Goal: Task Accomplishment & Management: Manage account settings

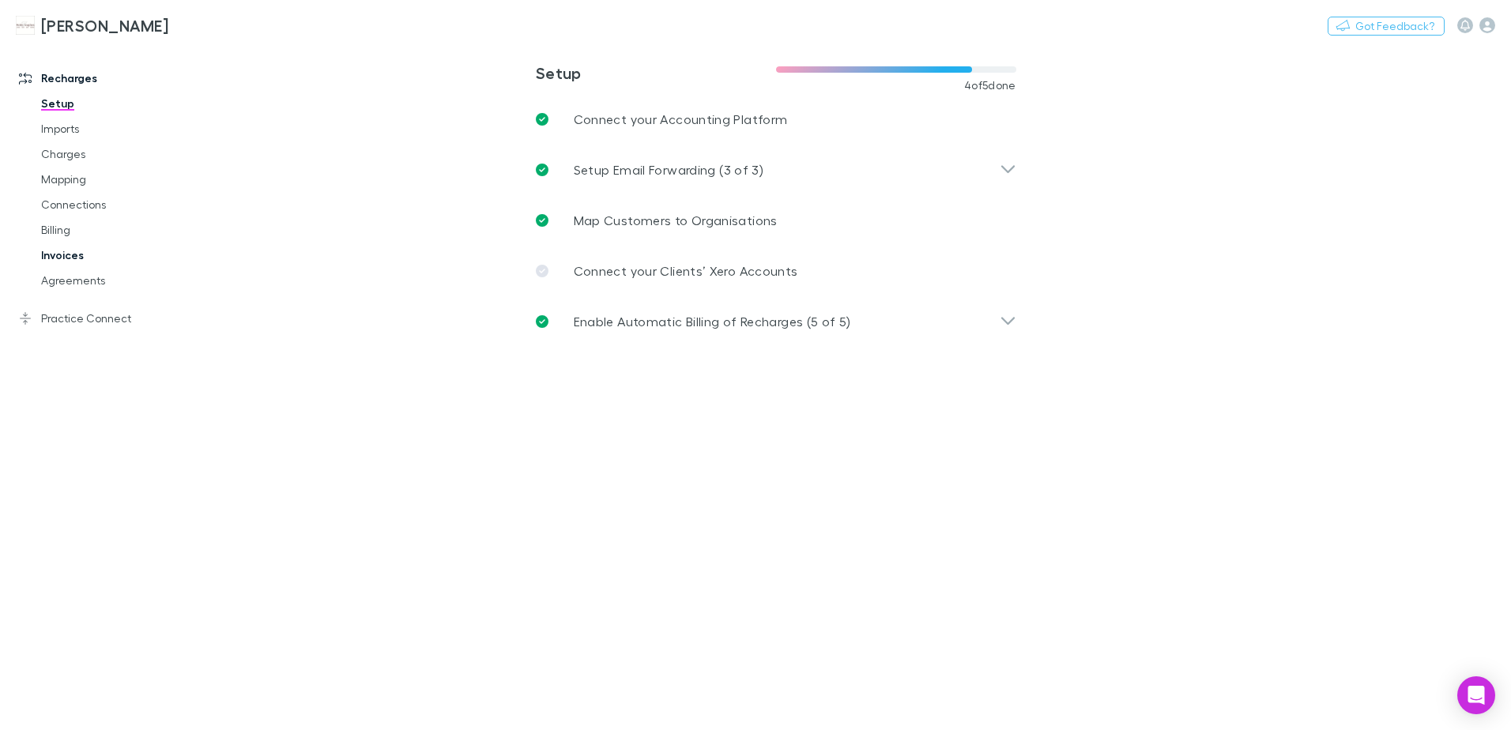
click at [65, 249] on link "Invoices" at bounding box center [119, 255] width 188 height 25
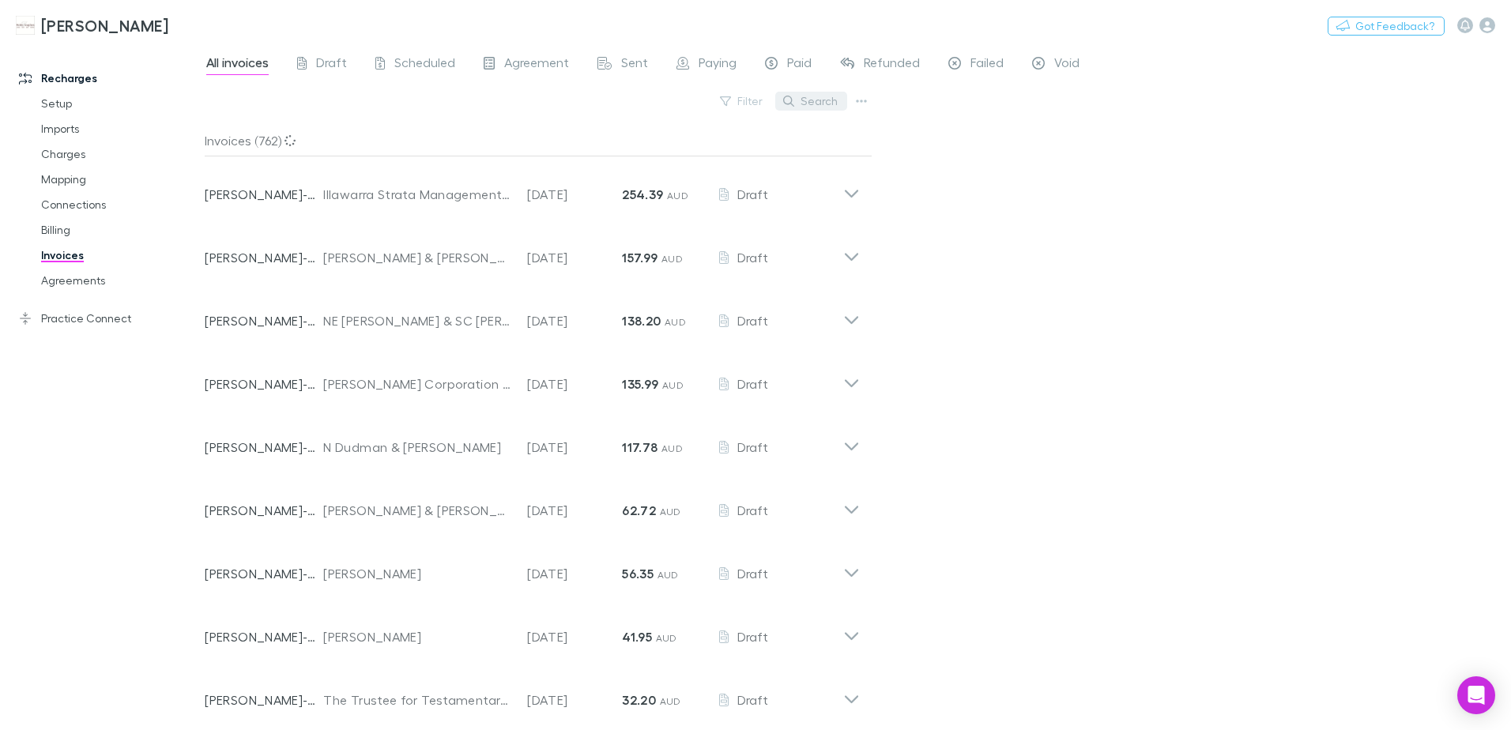
click at [818, 100] on button "Search" at bounding box center [811, 101] width 72 height 19
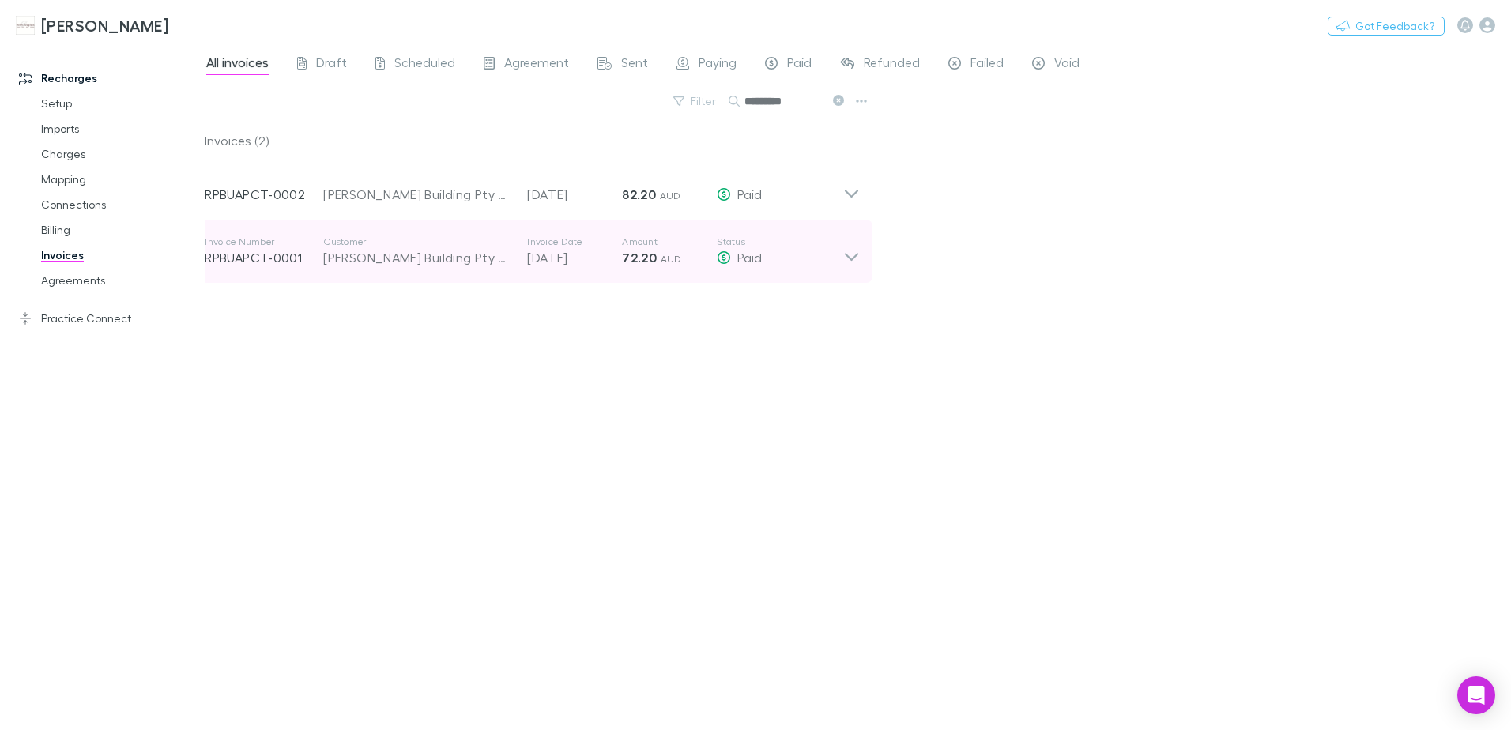
type input "*********"
click at [854, 258] on icon at bounding box center [851, 257] width 13 height 8
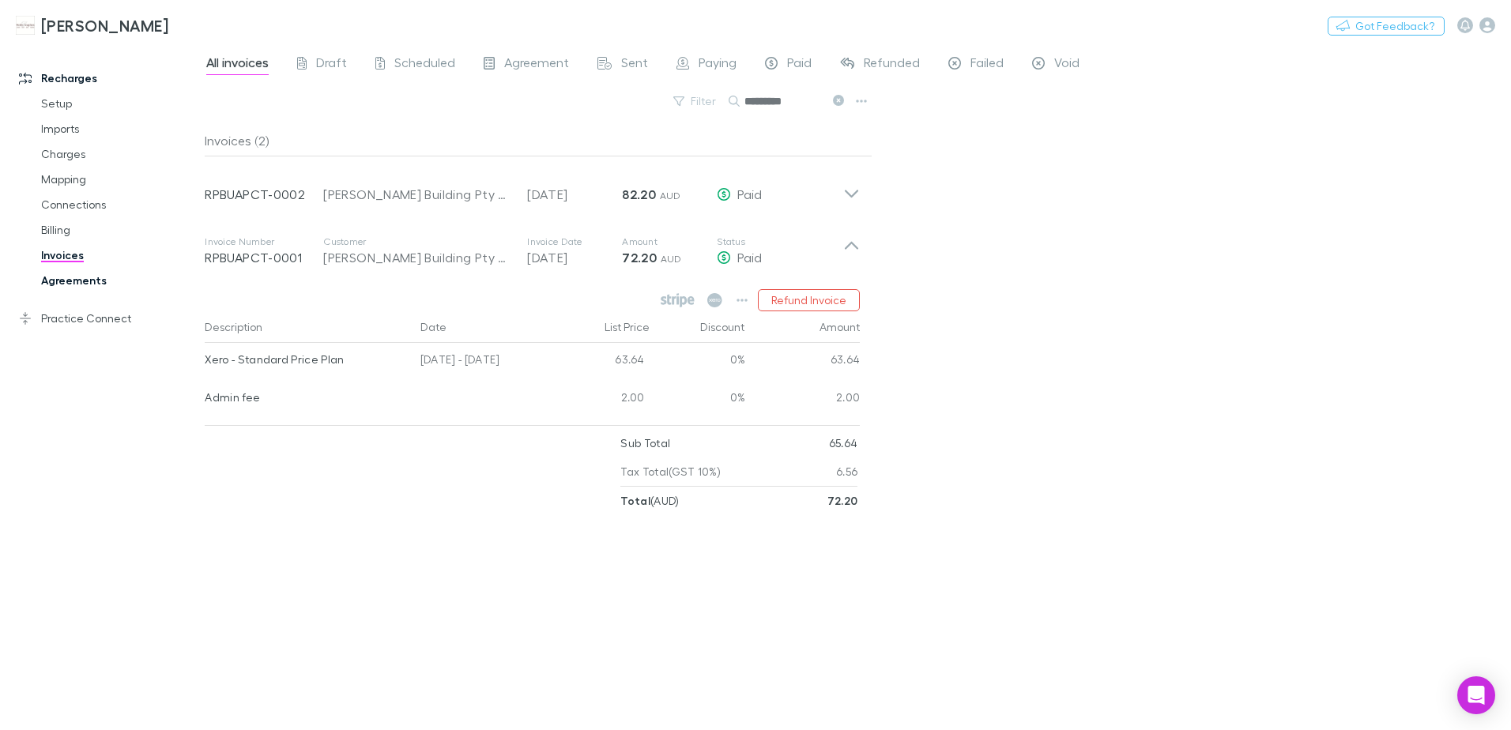
click at [85, 280] on link "Agreements" at bounding box center [119, 280] width 188 height 25
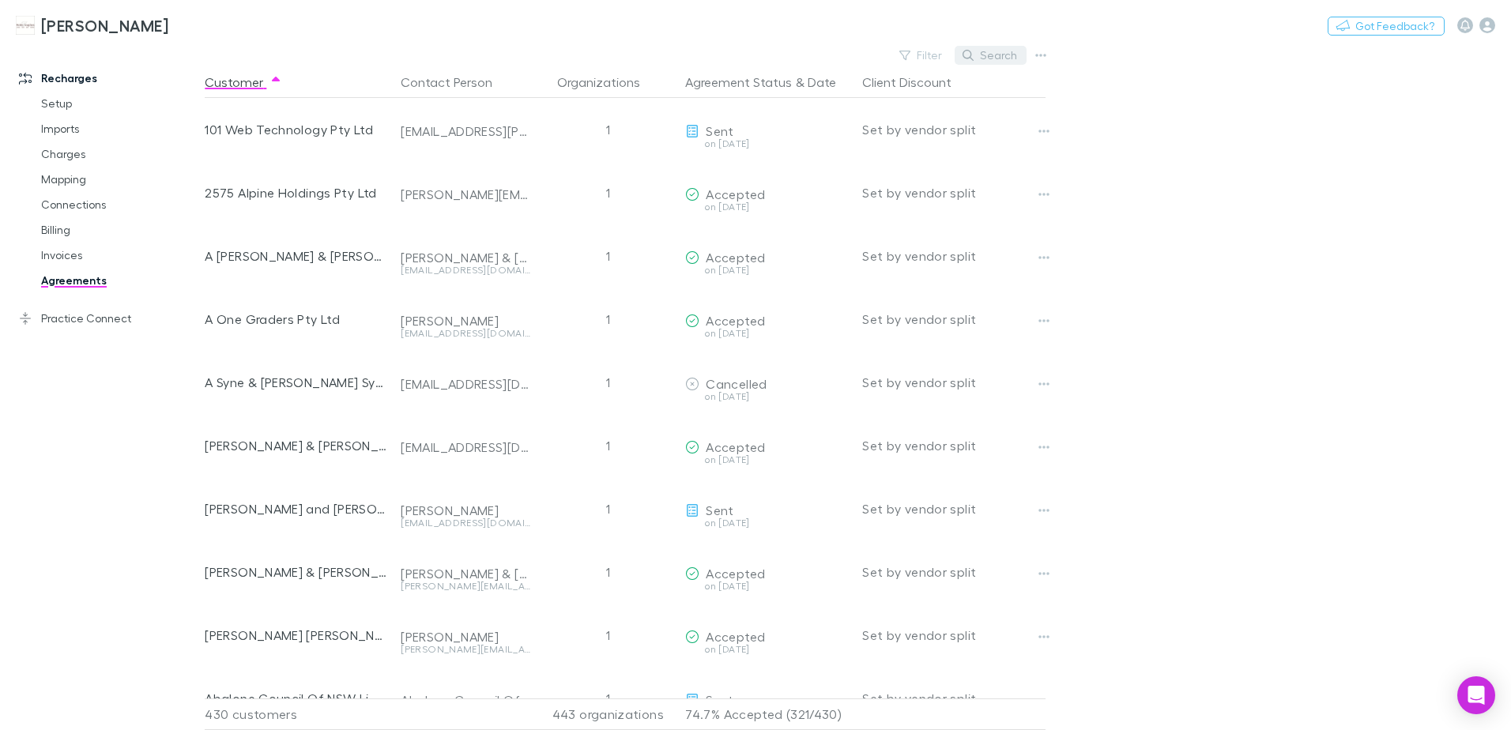
click at [995, 59] on button "Search" at bounding box center [991, 55] width 72 height 19
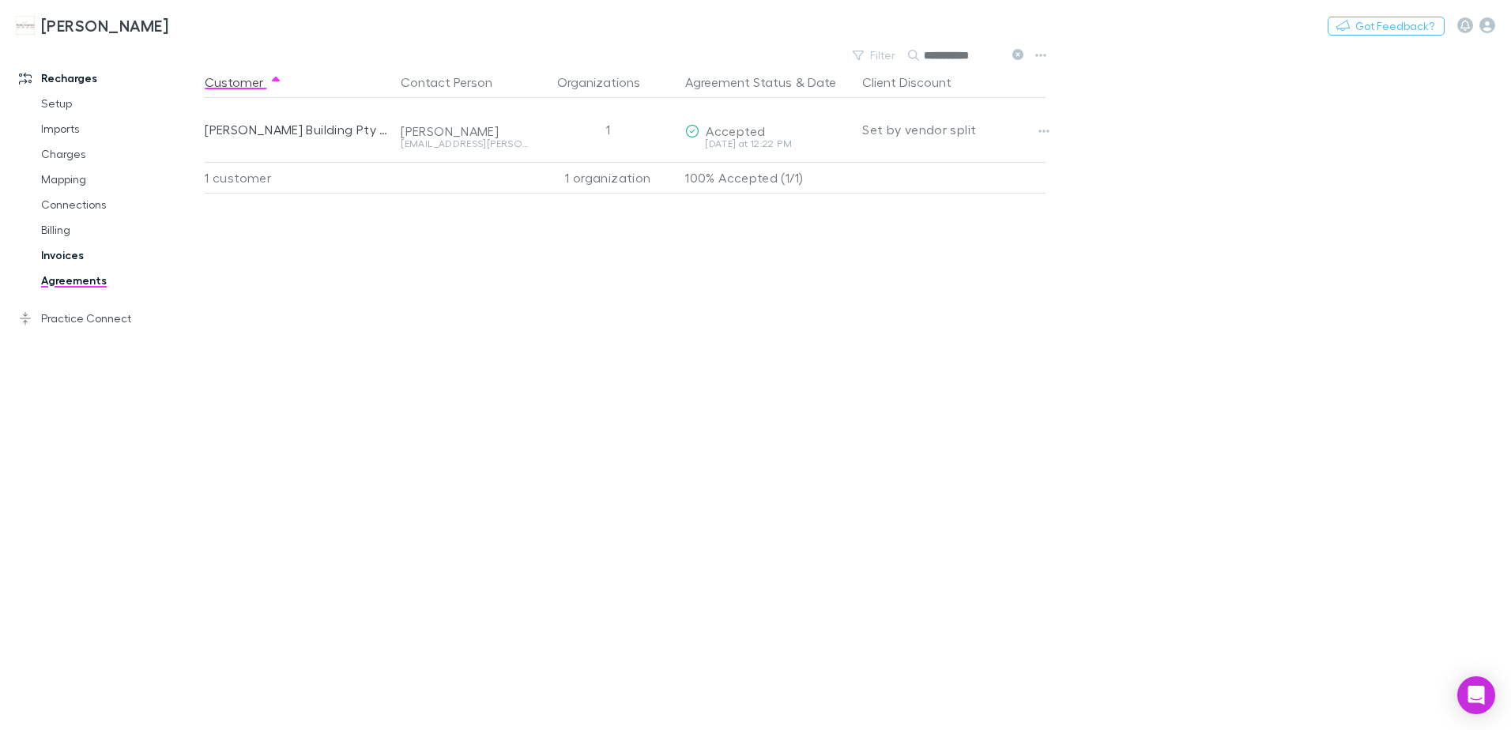
type input "**********"
click at [73, 258] on link "Invoices" at bounding box center [119, 255] width 188 height 25
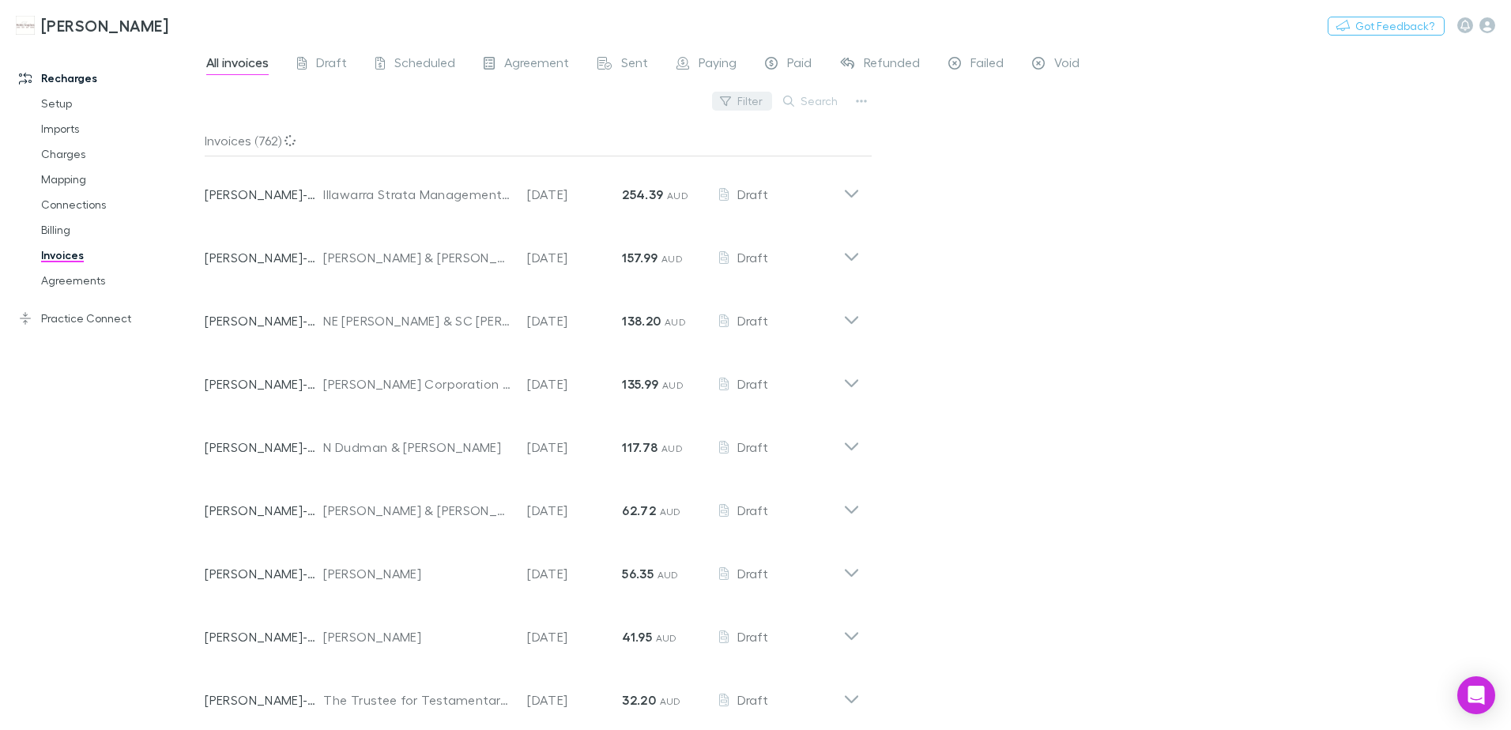
click at [786, 107] on button "Search" at bounding box center [811, 101] width 72 height 19
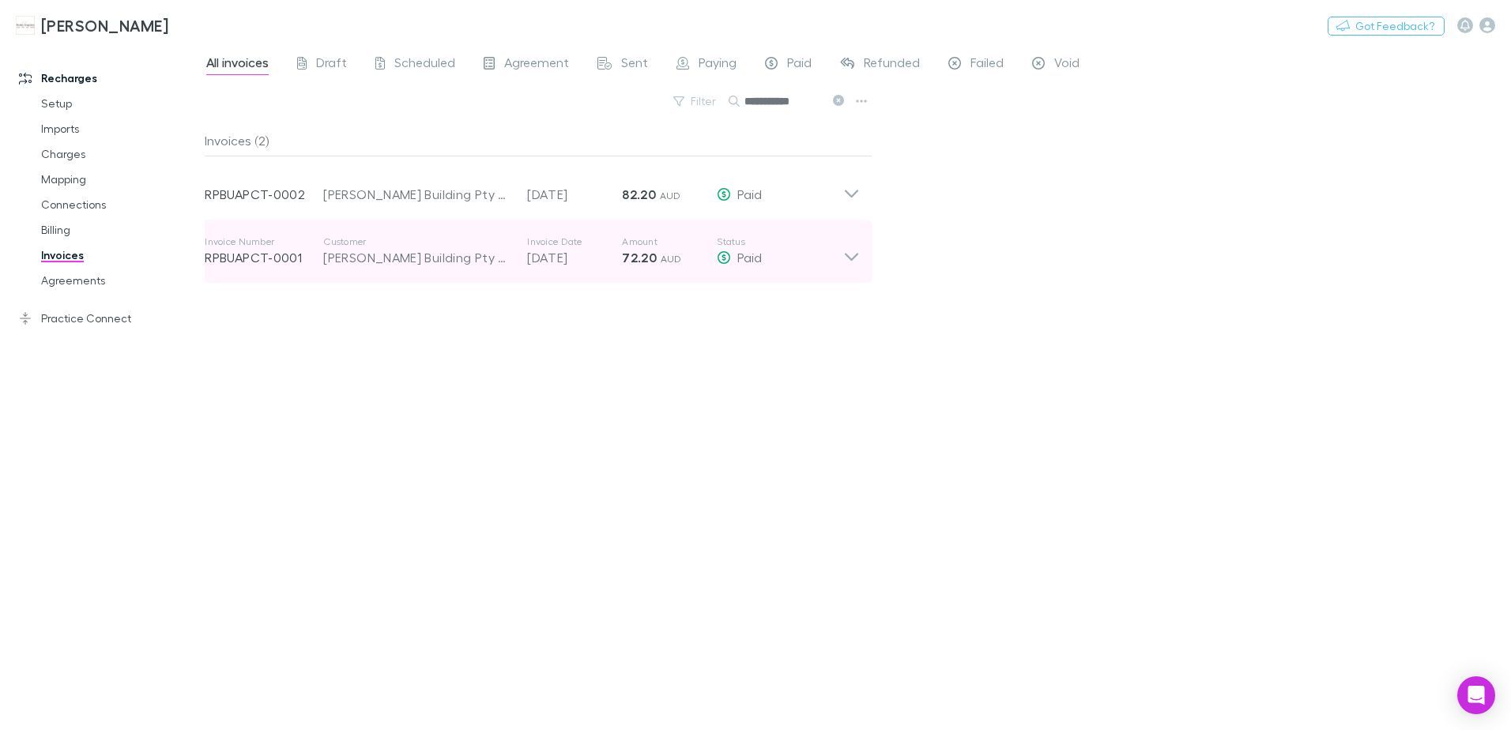
click at [843, 252] on icon at bounding box center [851, 252] width 17 height 32
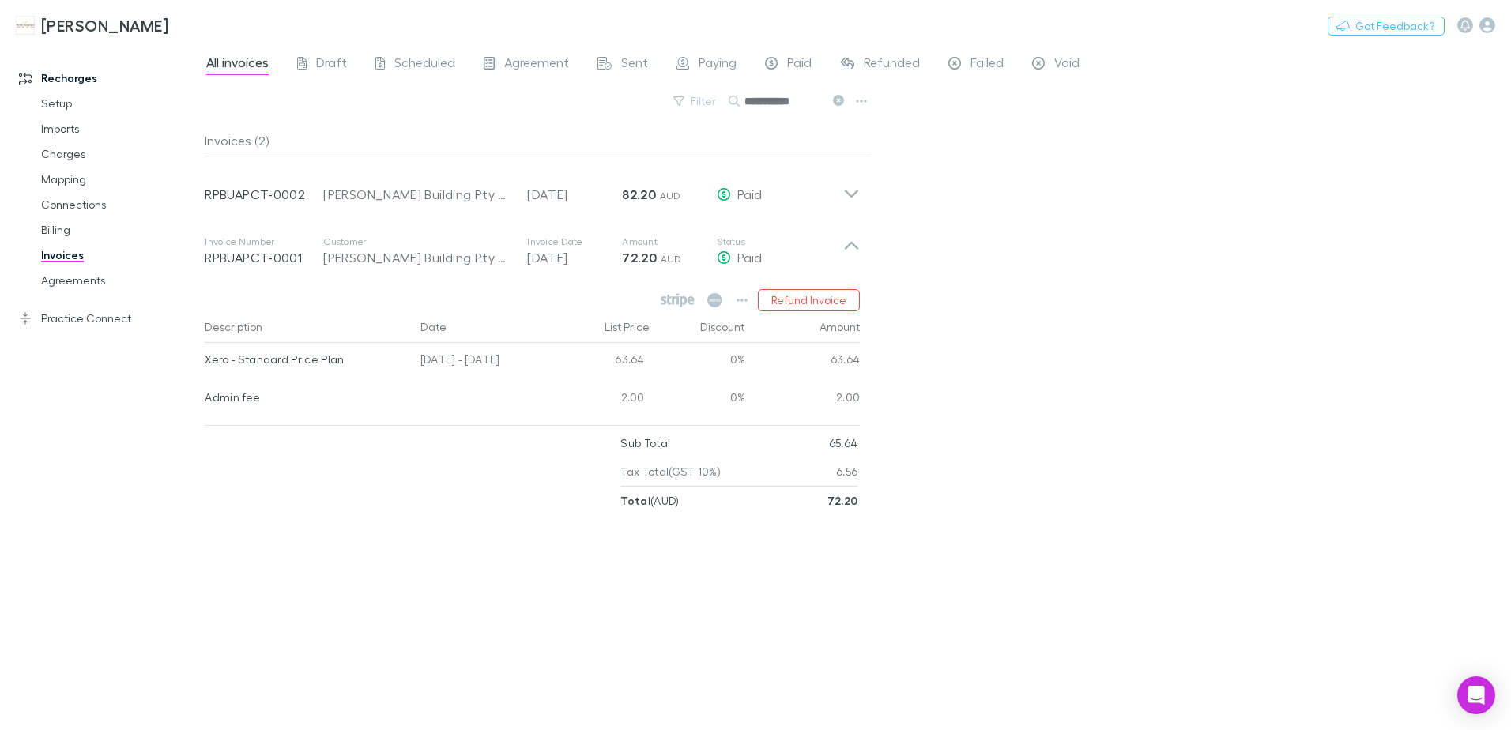
click at [1002, 278] on div "**********" at bounding box center [858, 387] width 1306 height 686
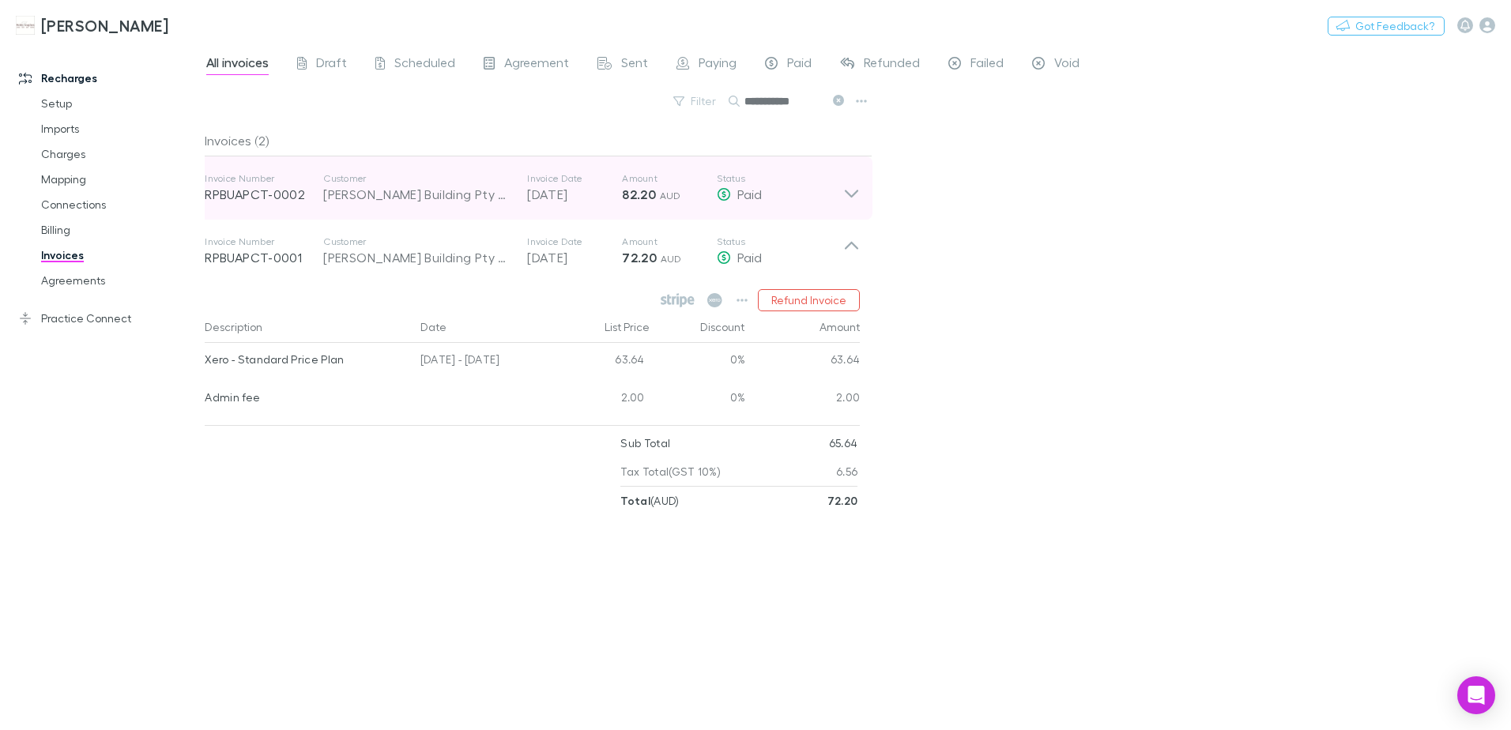
click at [848, 191] on icon at bounding box center [851, 188] width 17 height 32
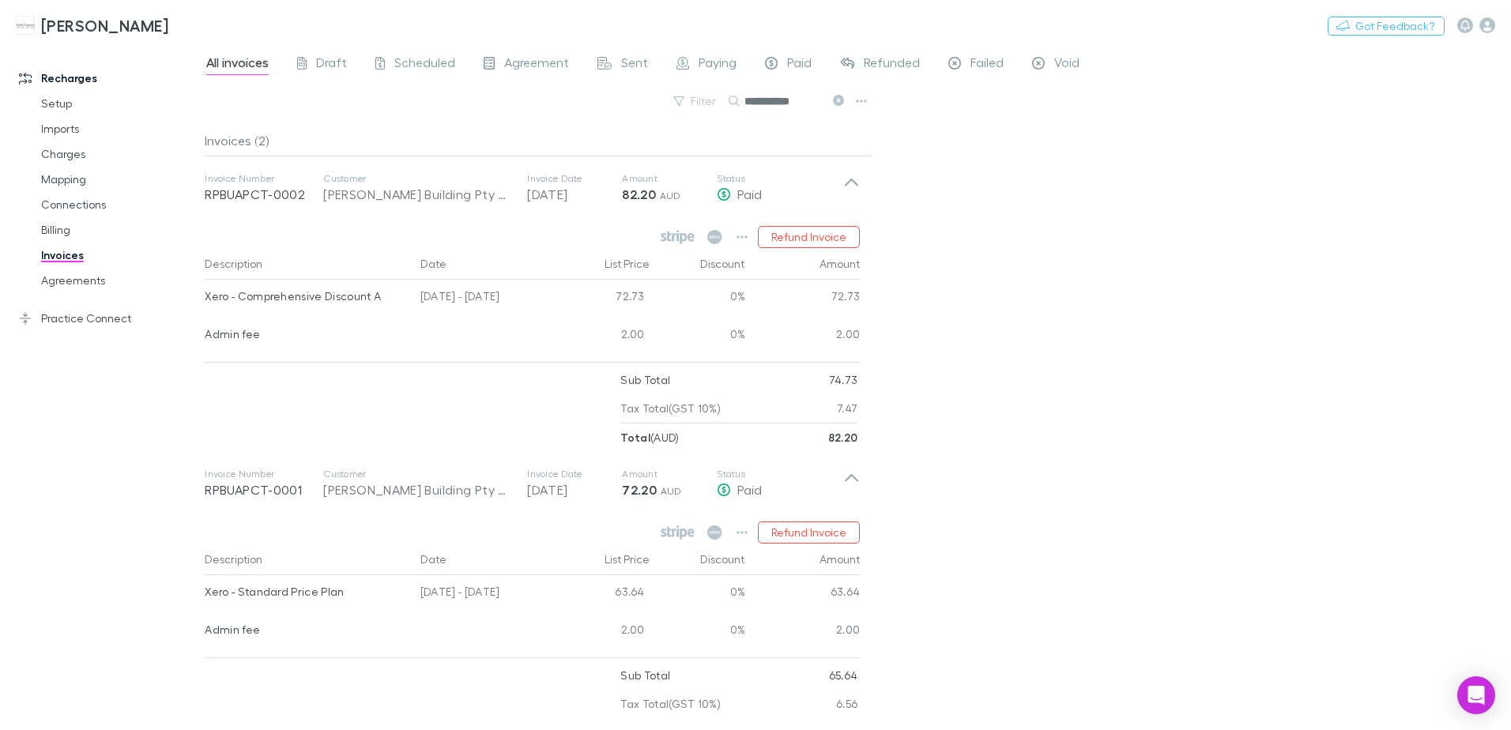
click at [834, 96] on button at bounding box center [837, 101] width 19 height 15
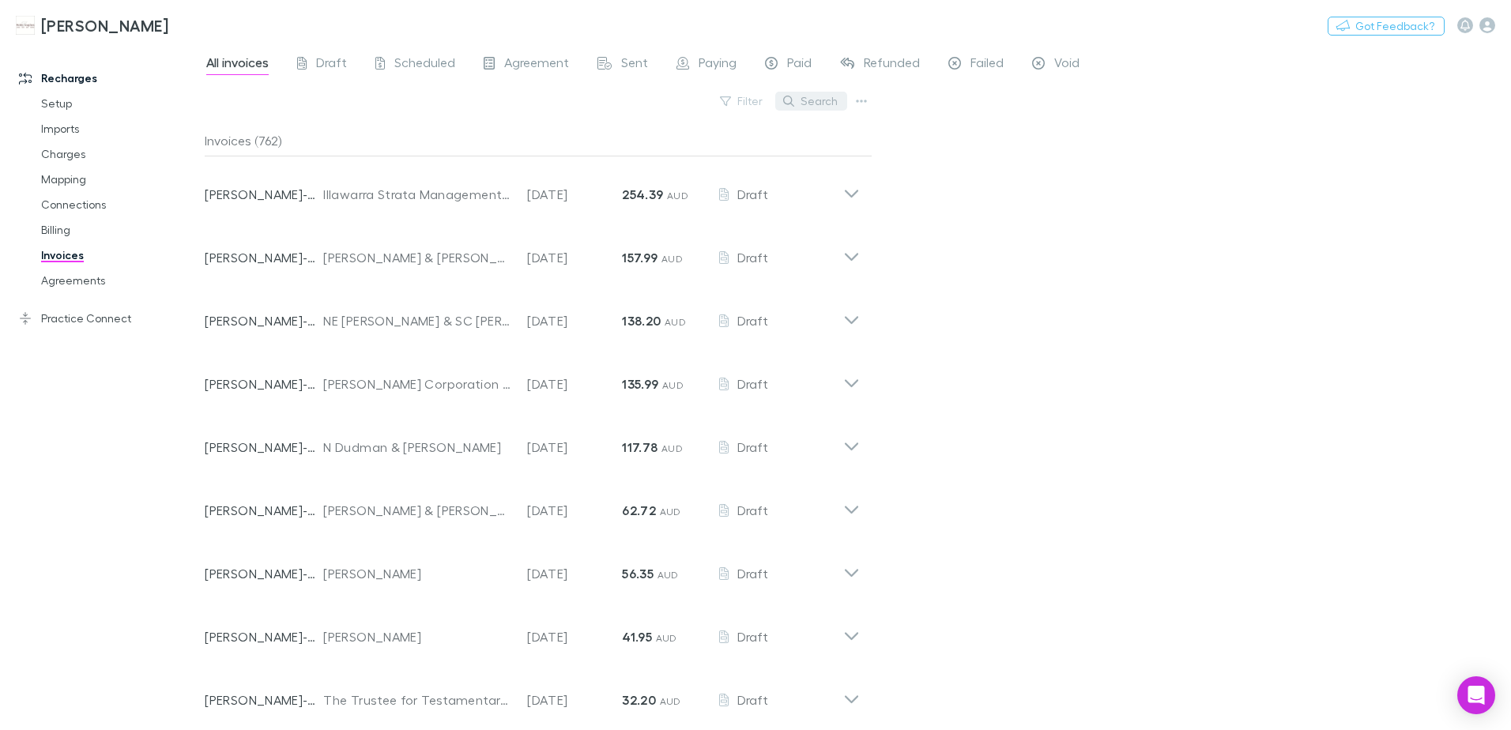
click at [821, 96] on button "Search" at bounding box center [811, 101] width 72 height 19
click at [789, 98] on input "text" at bounding box center [783, 101] width 79 height 22
paste input "**********"
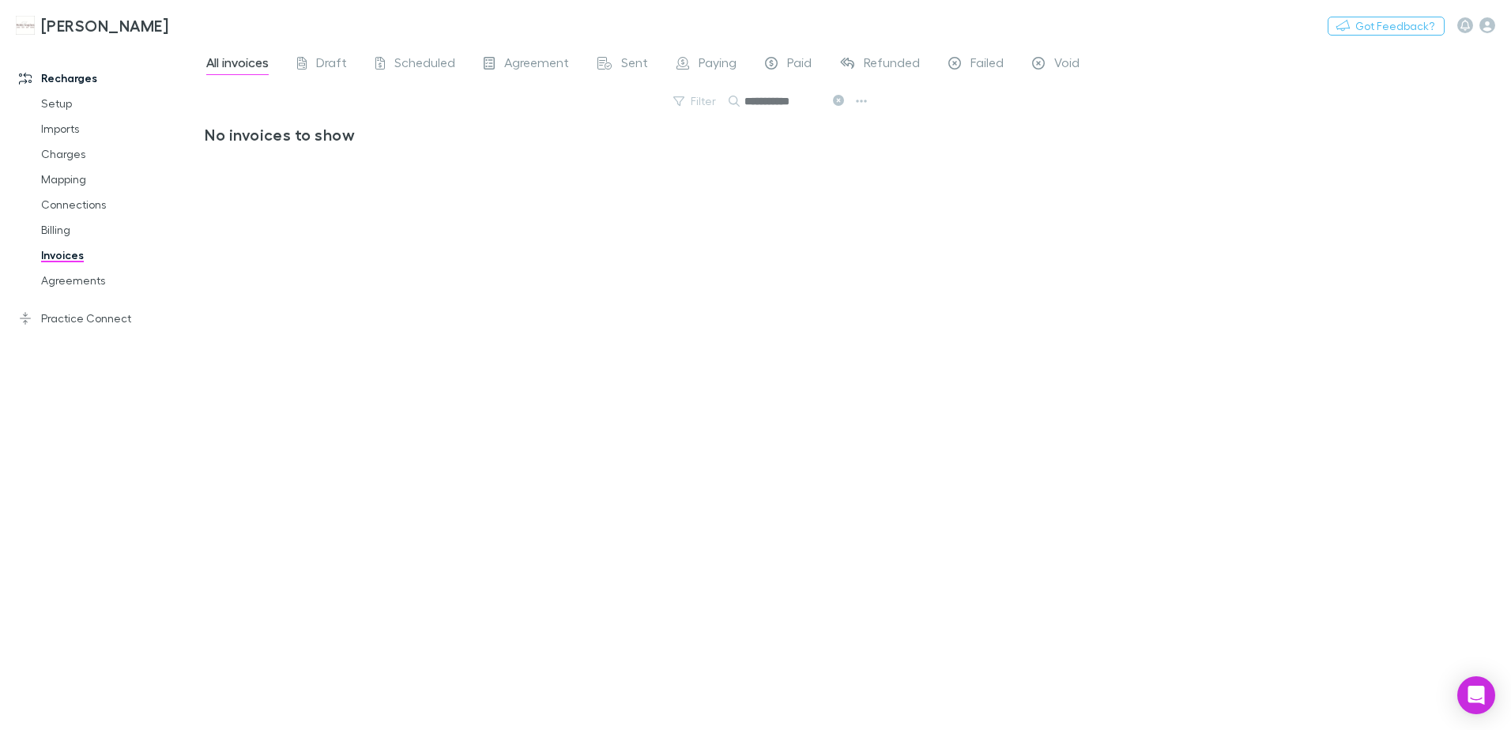
click at [801, 172] on div "No invoices to show" at bounding box center [539, 421] width 668 height 593
click at [835, 95] on icon at bounding box center [838, 100] width 11 height 11
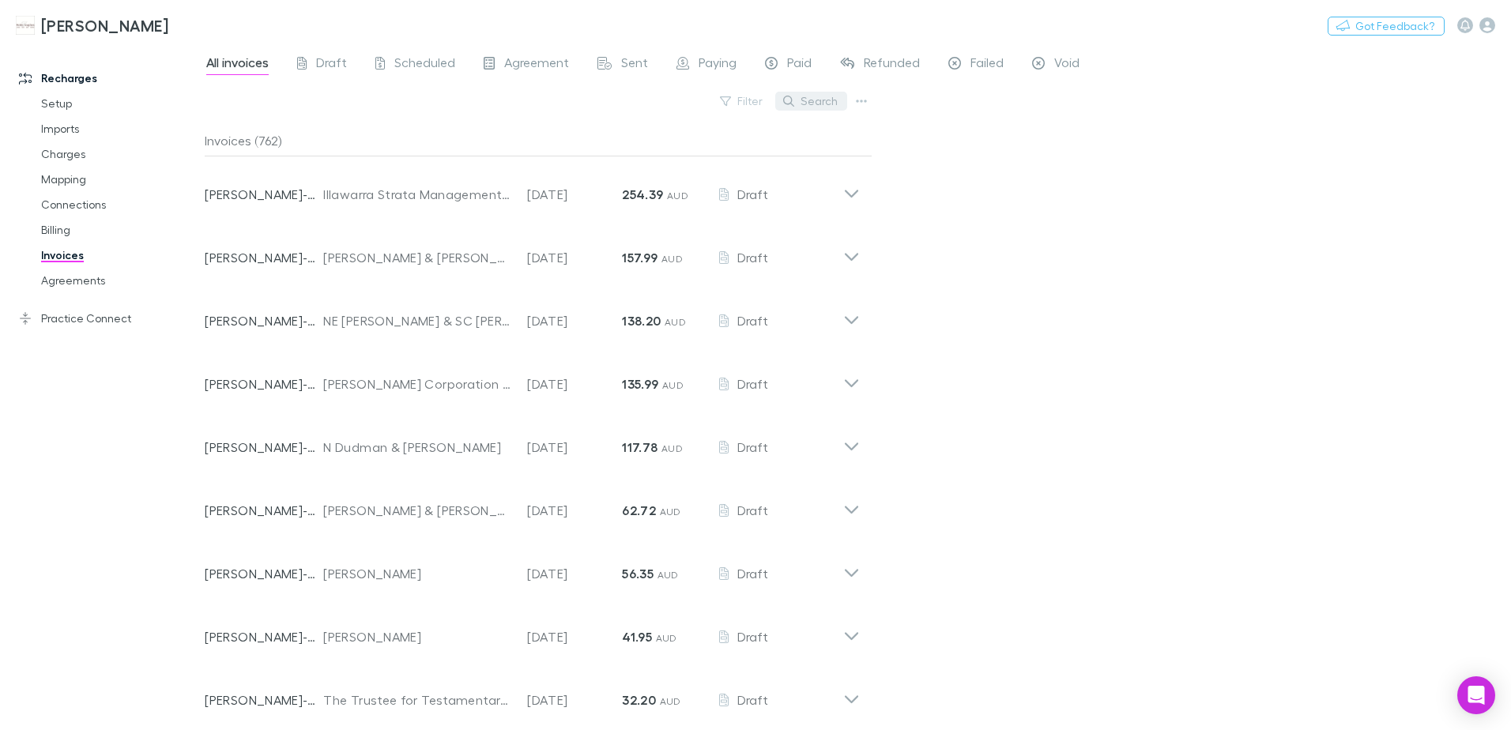
click at [806, 104] on button "Search" at bounding box center [811, 101] width 72 height 19
click at [800, 99] on button "Search" at bounding box center [811, 101] width 72 height 19
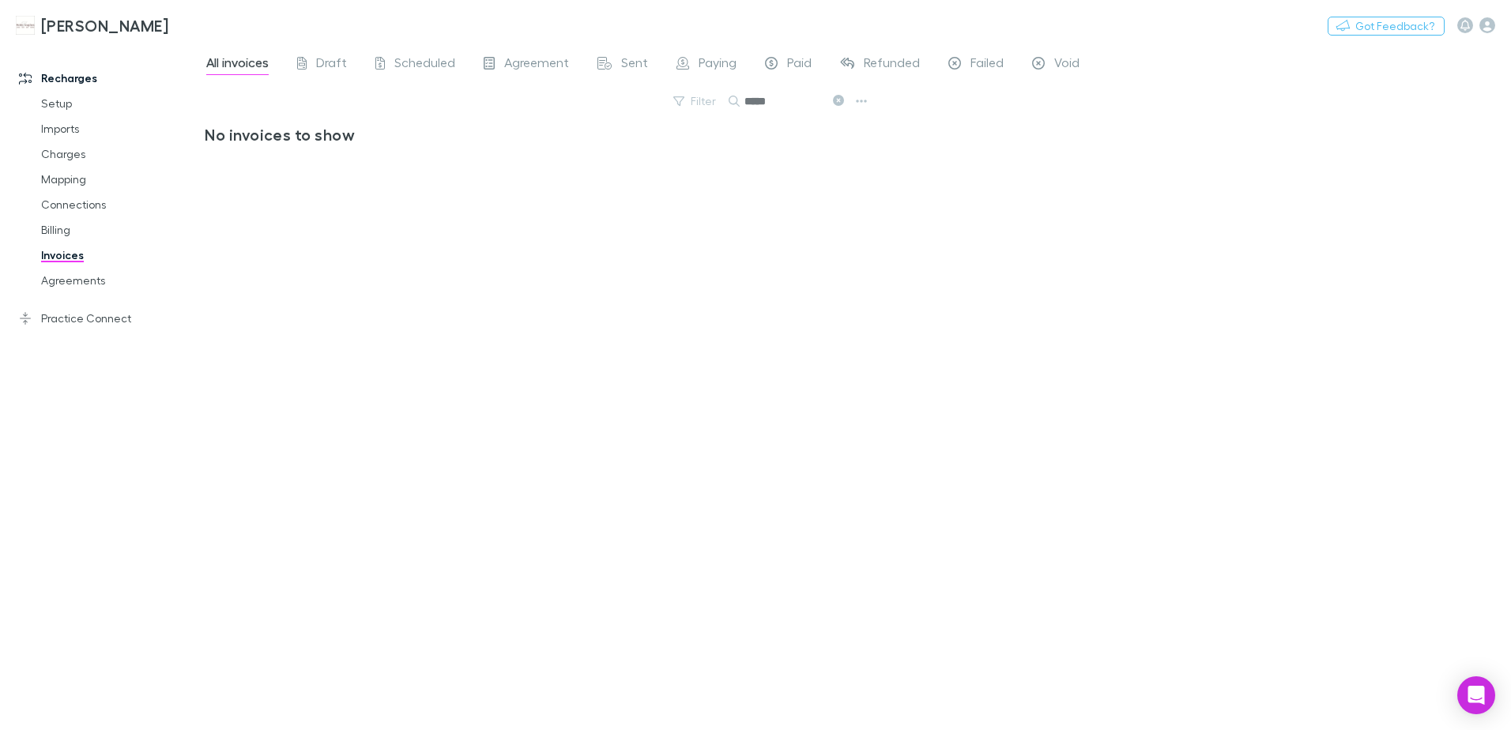
click at [841, 97] on icon at bounding box center [838, 100] width 11 height 11
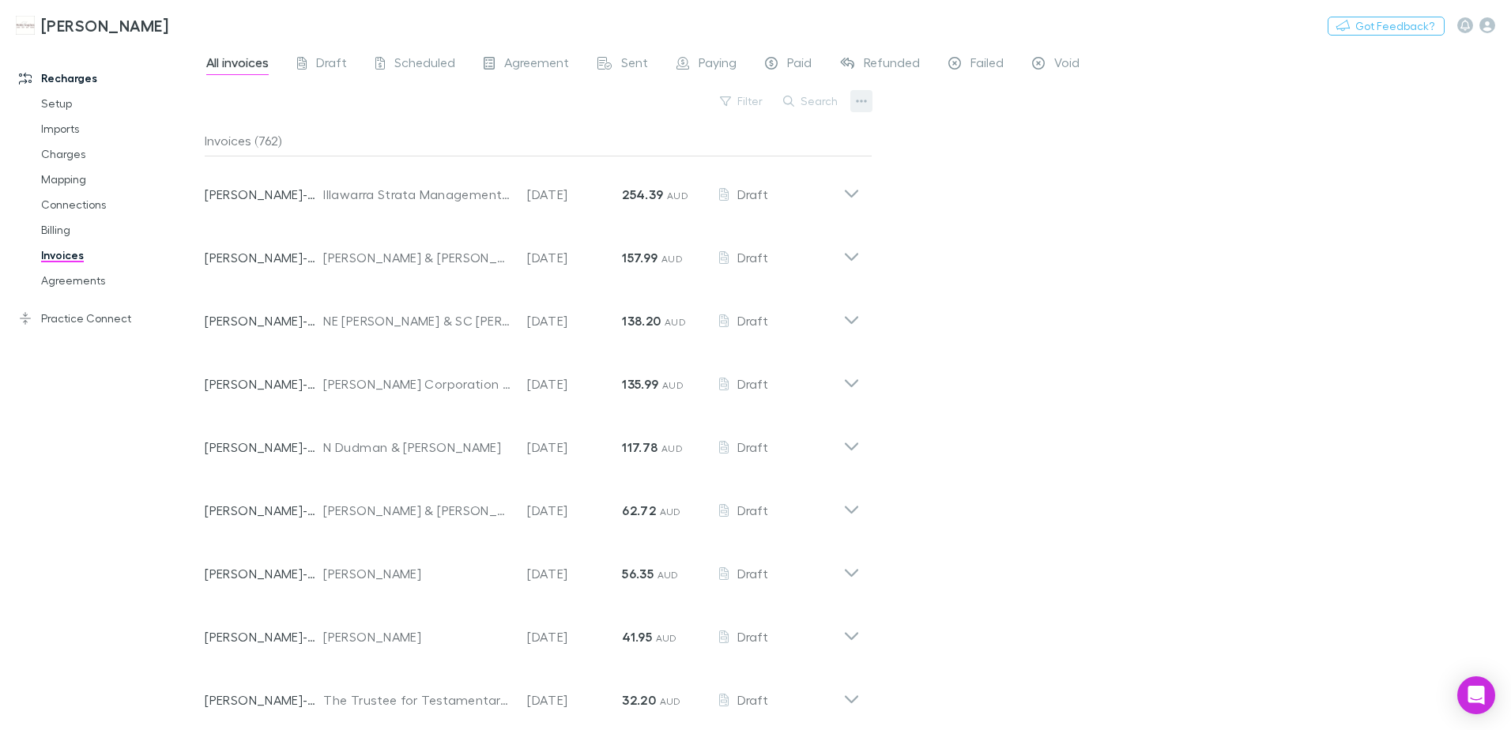
click at [858, 100] on icon "button" at bounding box center [862, 101] width 11 height 3
click at [1009, 170] on div at bounding box center [755, 365] width 1511 height 730
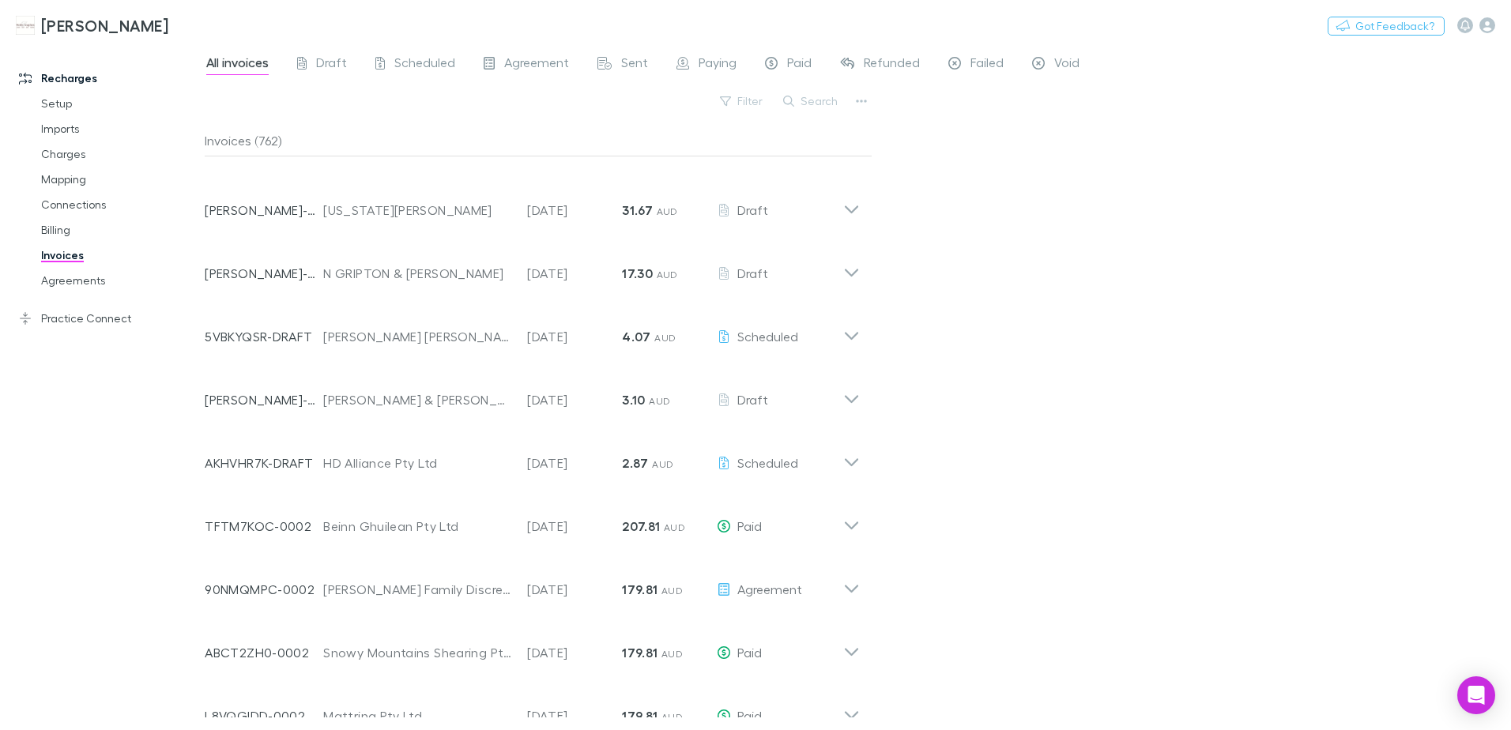
scroll to position [711, 0]
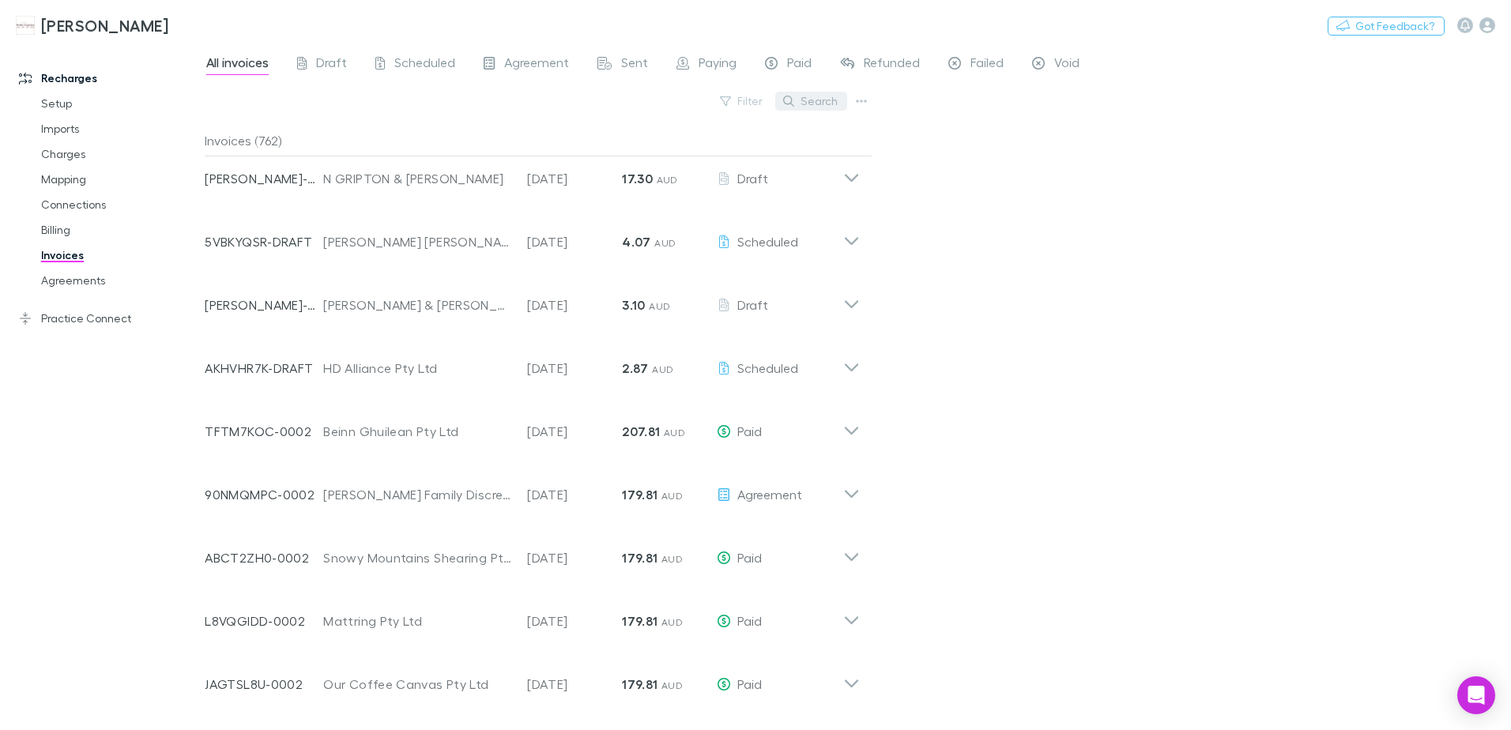
click at [831, 102] on button "Search" at bounding box center [811, 101] width 72 height 19
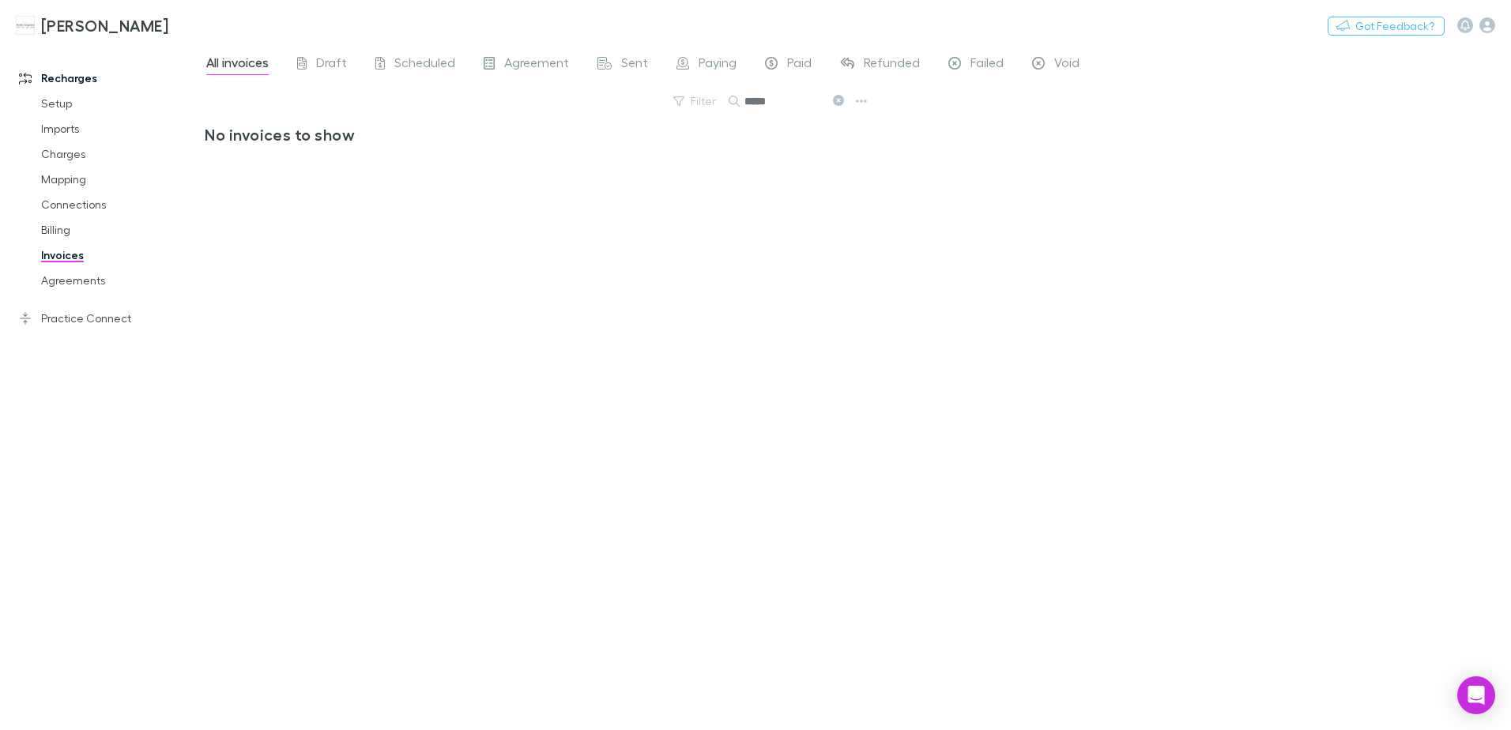
scroll to position [0, 0]
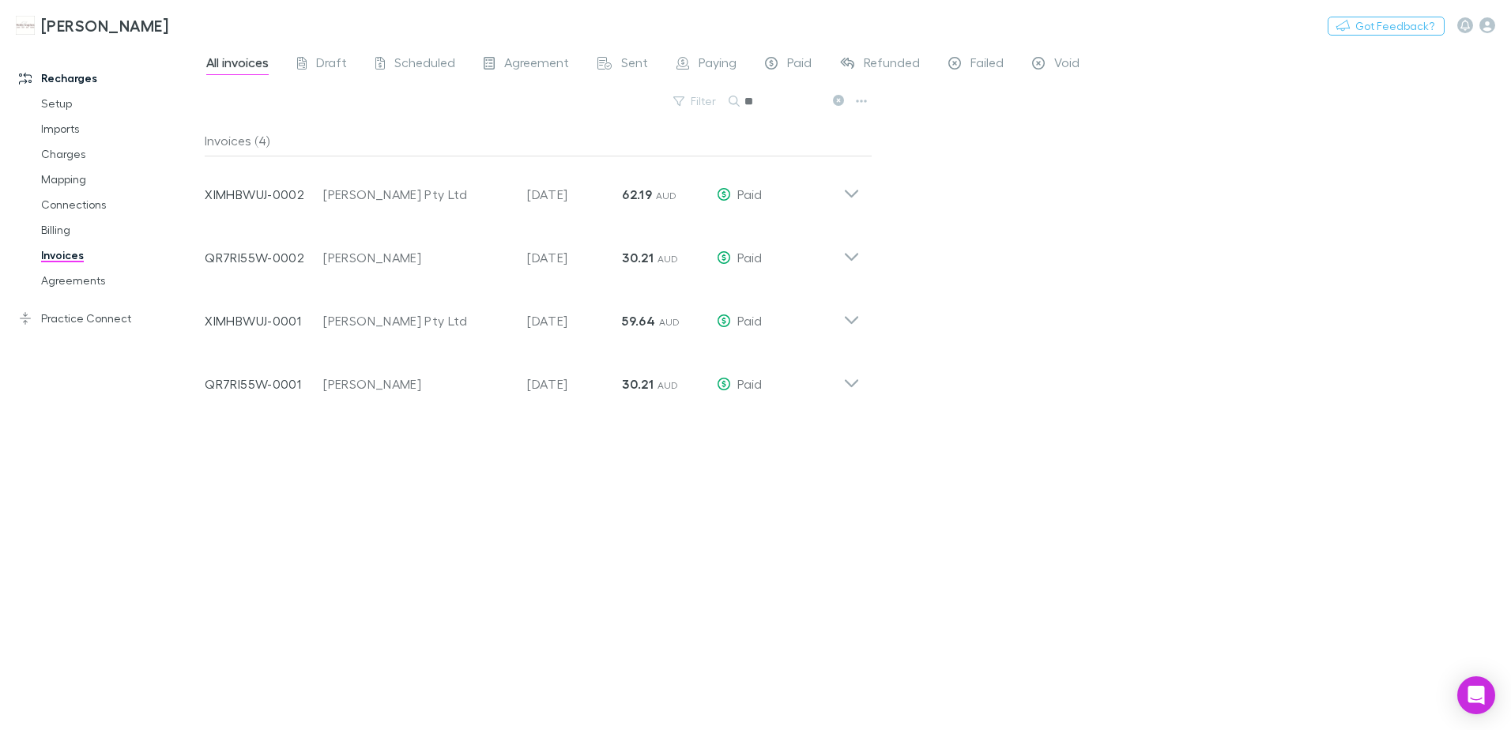
type input "*"
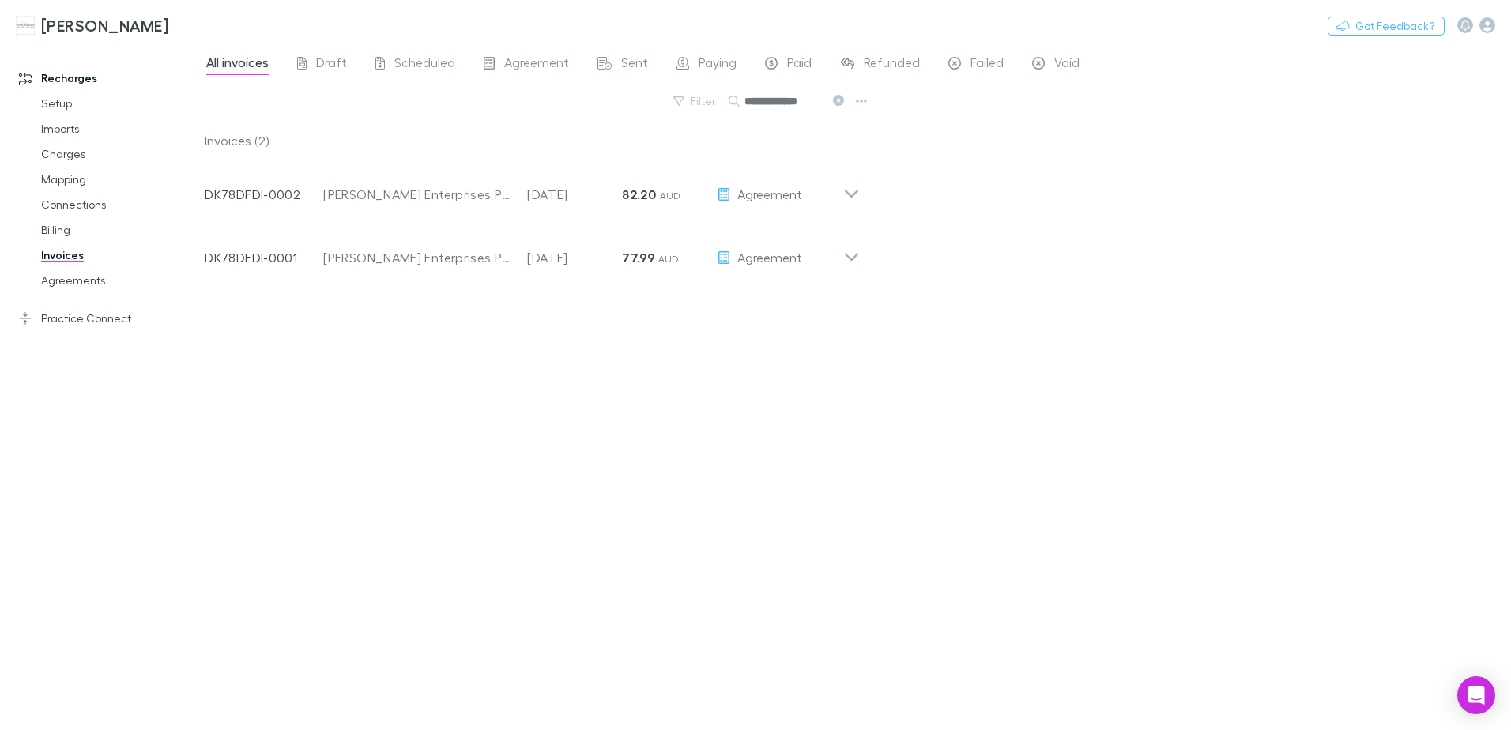
type input "**********"
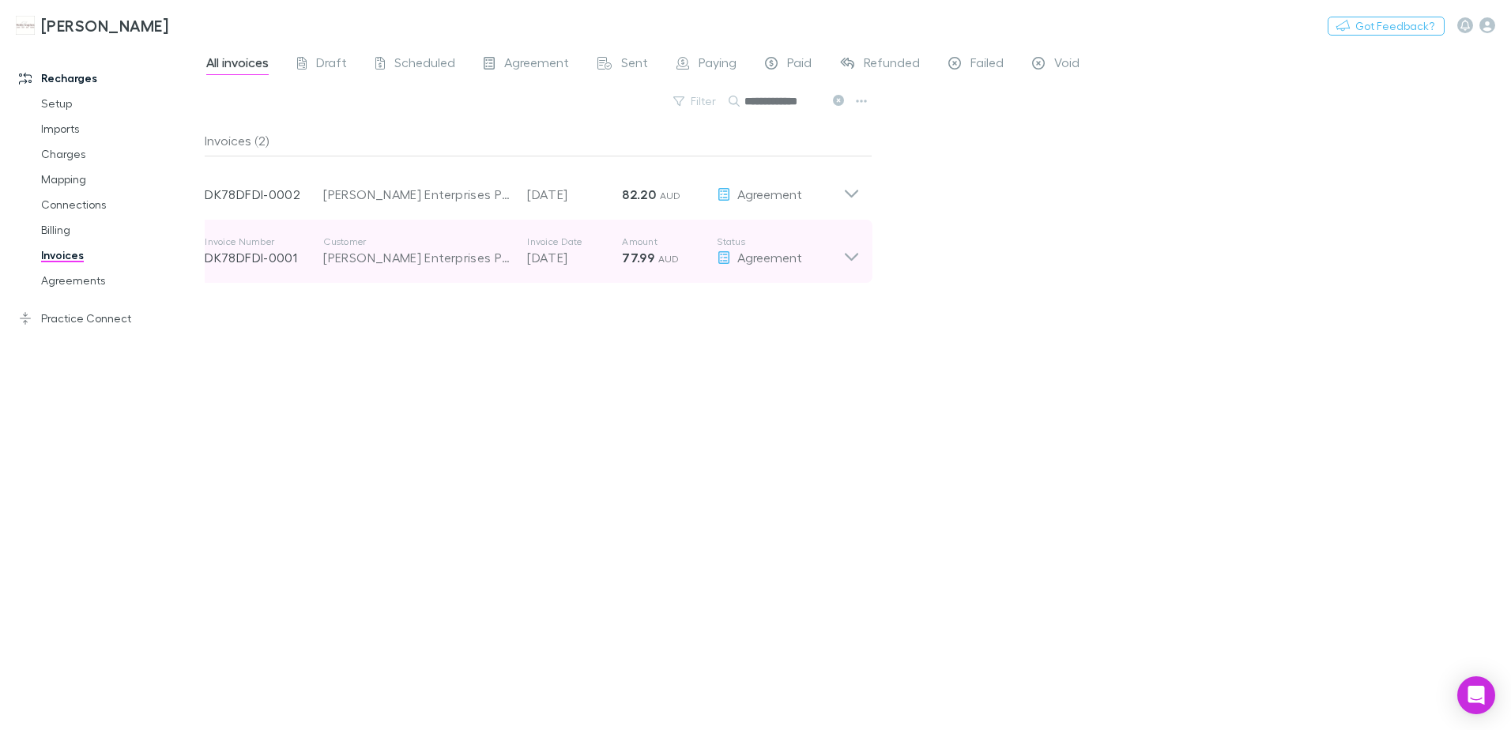
click at [857, 262] on icon at bounding box center [851, 252] width 17 height 32
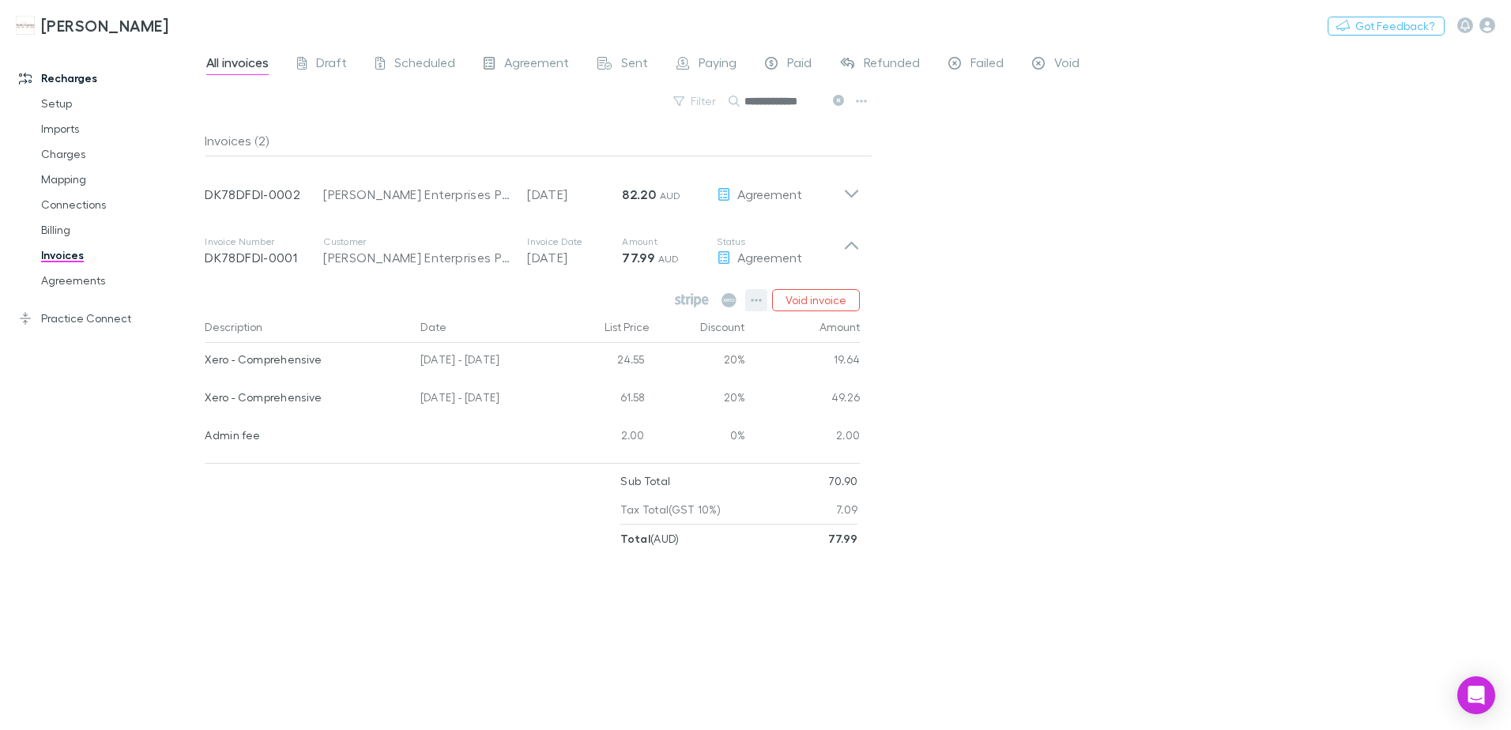
click at [759, 300] on icon "button" at bounding box center [756, 300] width 11 height 13
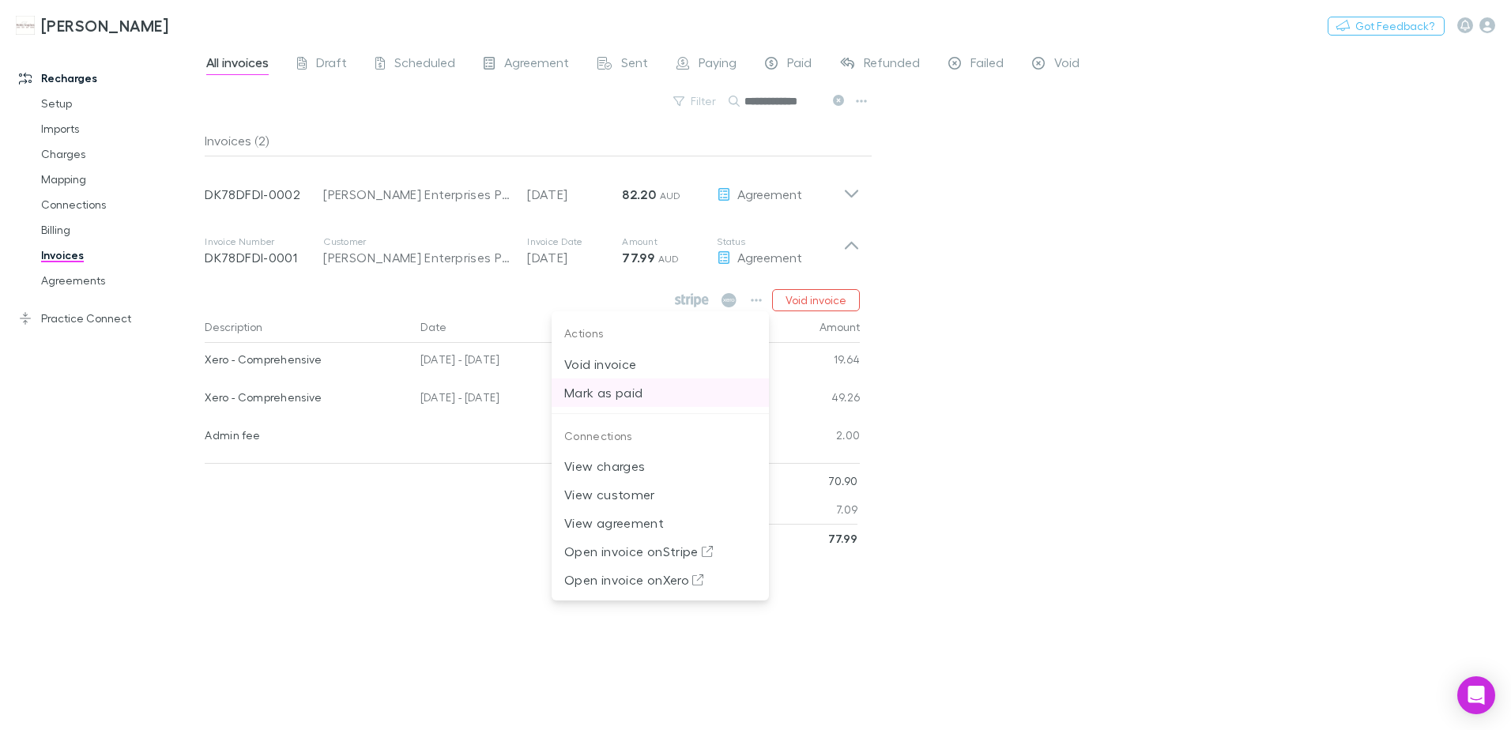
click at [618, 390] on p "Mark as paid" at bounding box center [660, 392] width 192 height 19
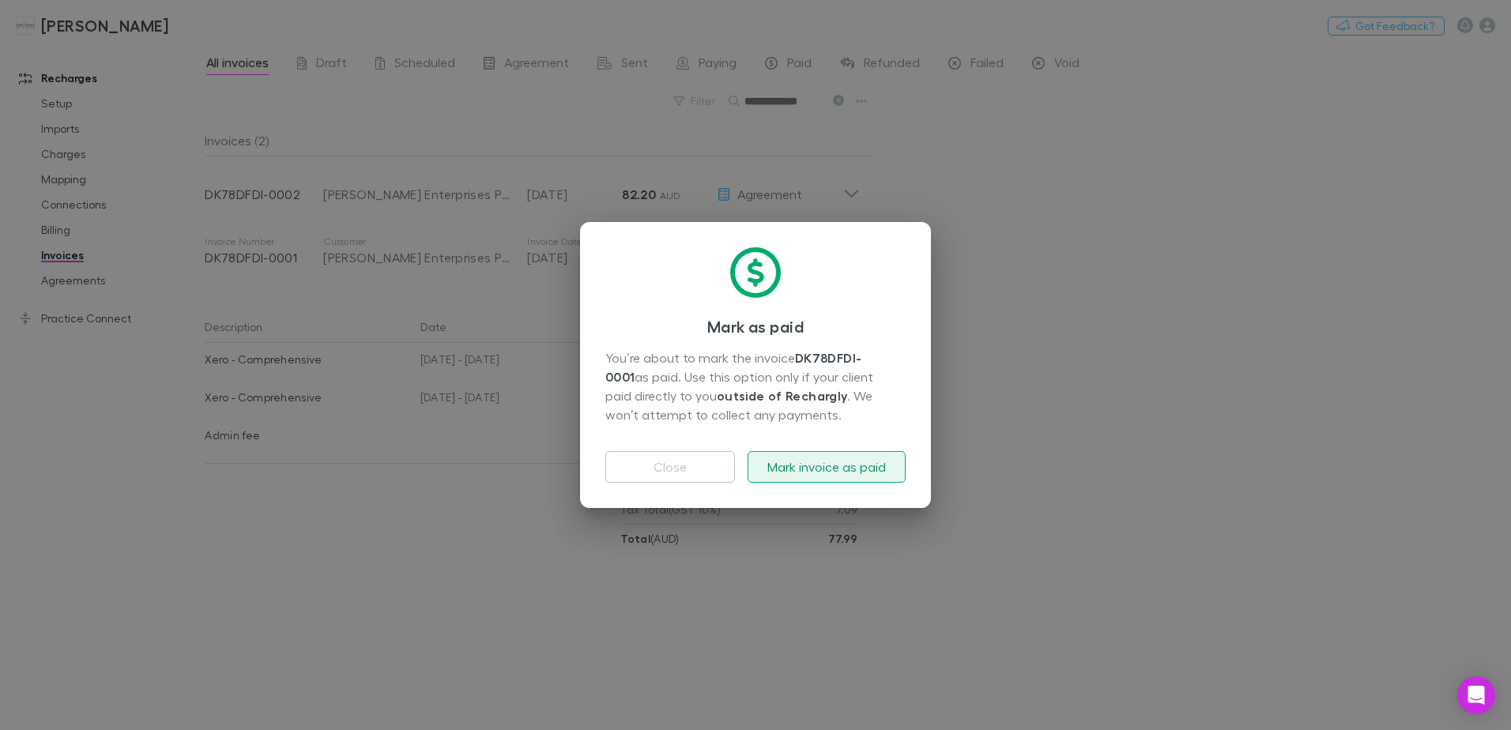
click at [854, 471] on button "Mark invoice as paid" at bounding box center [827, 467] width 158 height 32
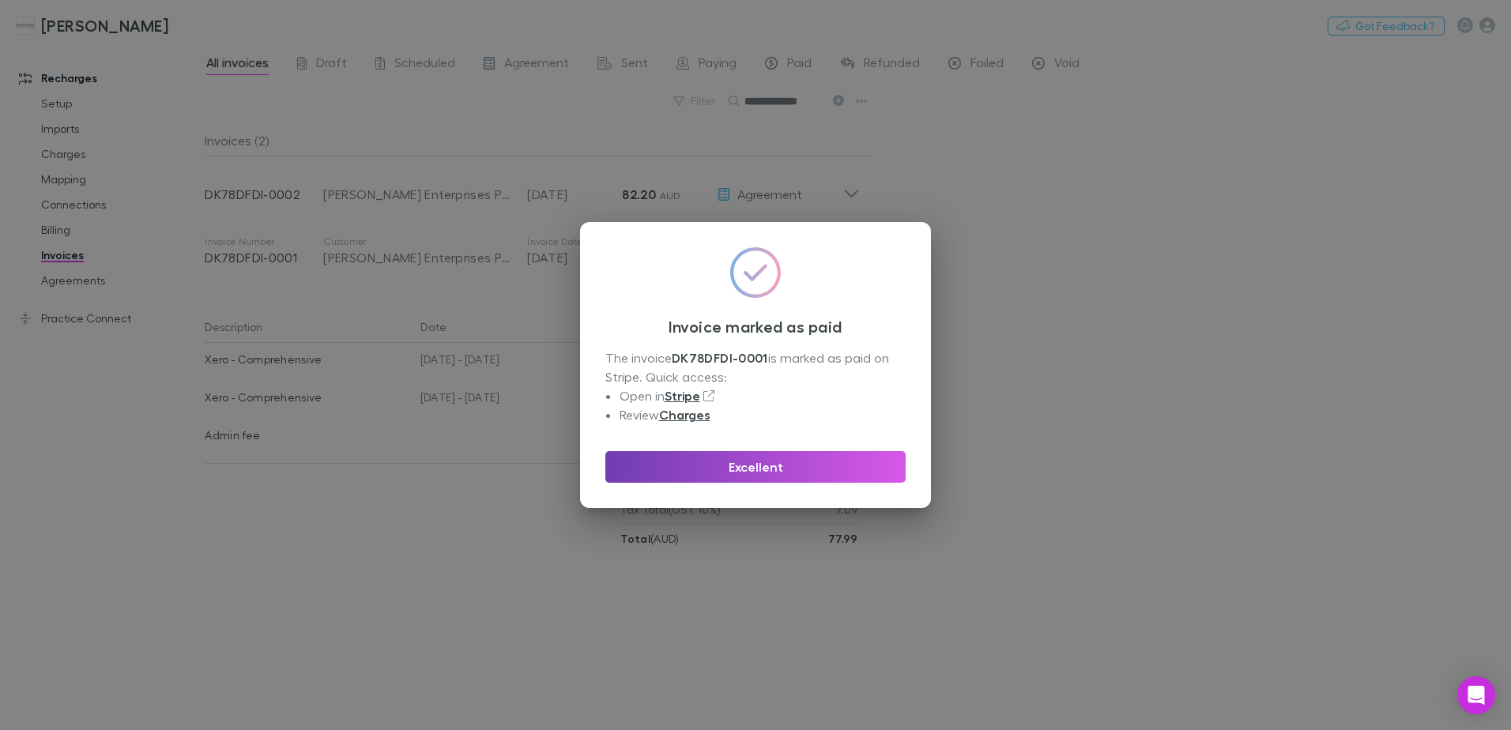
click at [789, 470] on button "Excellent" at bounding box center [755, 467] width 300 height 32
